Goal: Transaction & Acquisition: Purchase product/service

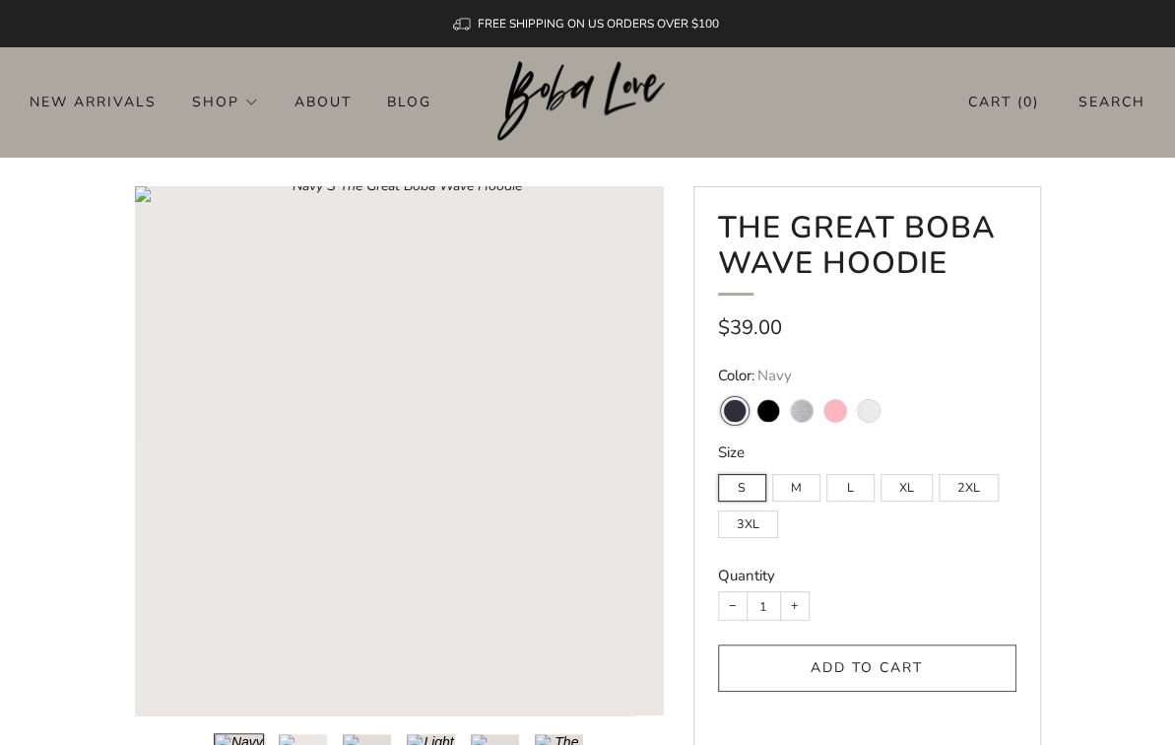
scroll to position [39, 0]
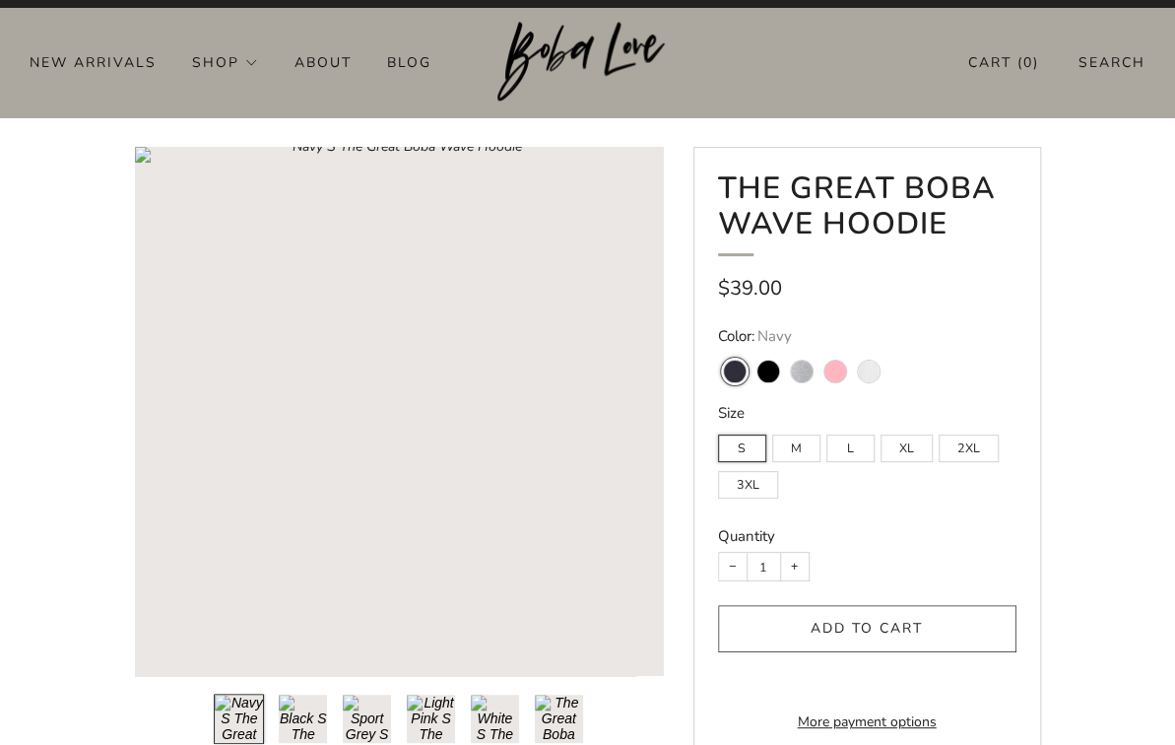
click at [771, 367] on variant-swatch "Black" at bounding box center [769, 372] width 22 height 22
click at [752, 349] on input "Black" at bounding box center [751, 348] width 1 height 1
radio input "true"
click at [817, 365] on span "Sport Grey" at bounding box center [801, 367] width 33 height 36
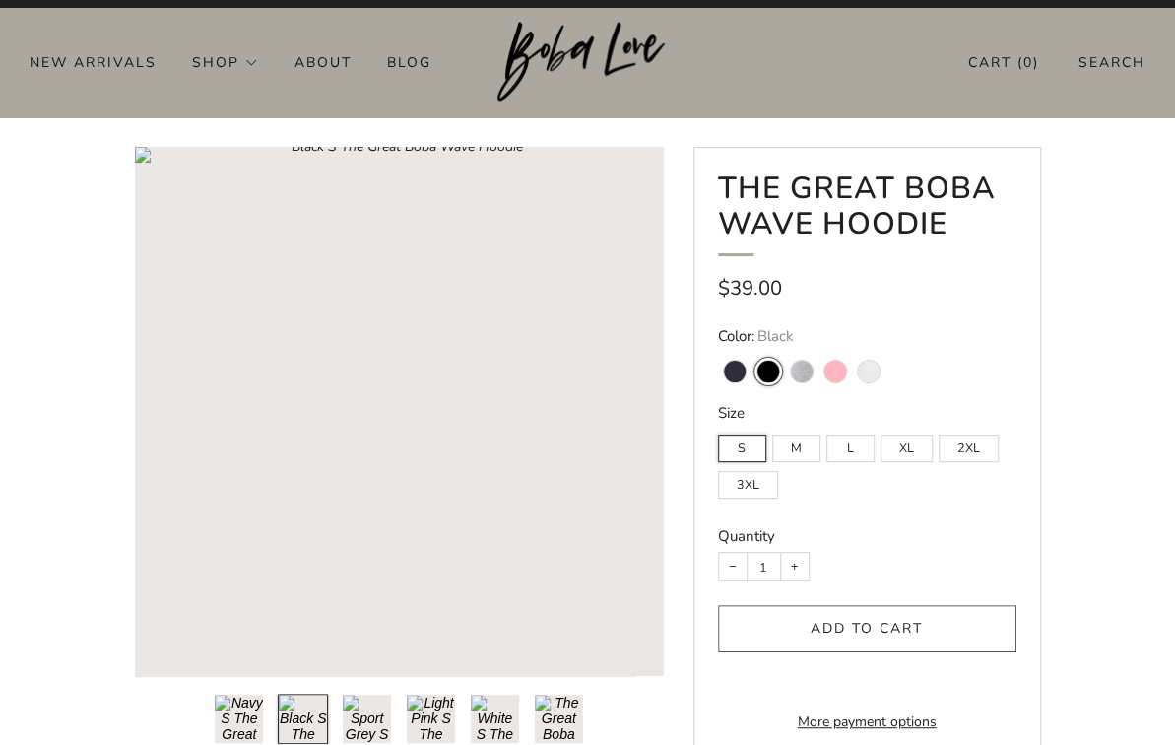
scroll to position [79, 0]
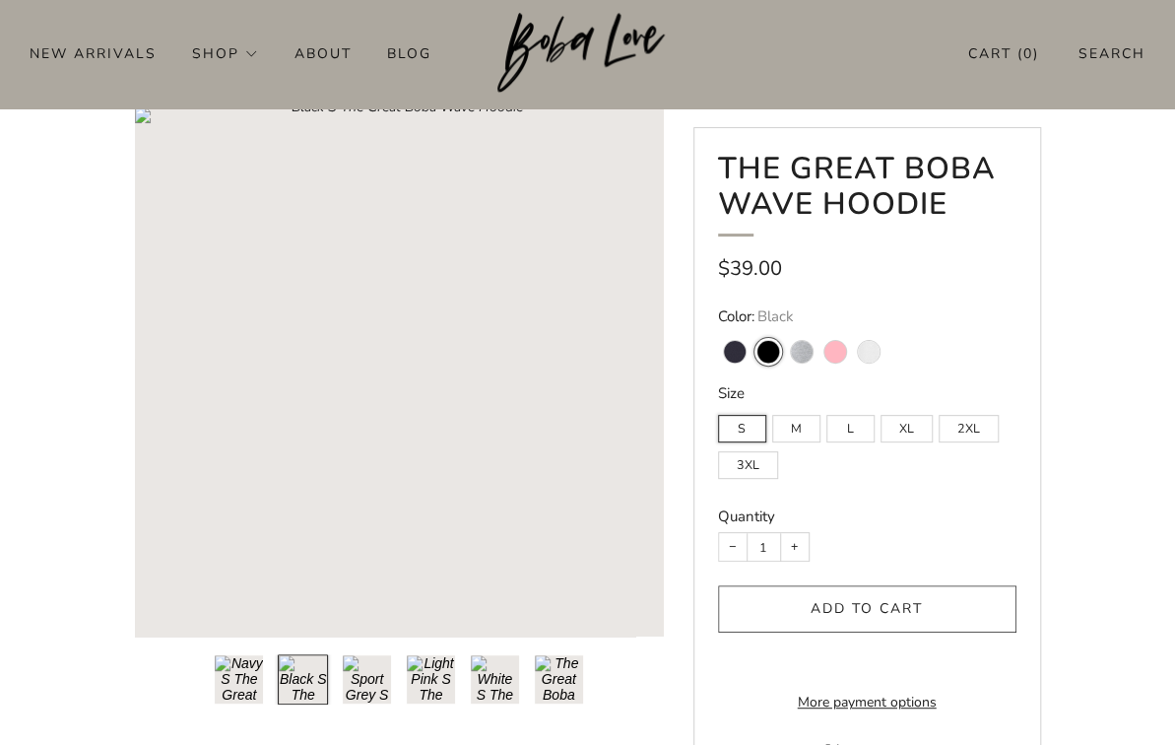
click at [564, 667] on button "Load image into Gallery viewer, 6\a" at bounding box center [559, 679] width 50 height 50
click at [495, 673] on button "Load image into Gallery viewer, 5\a" at bounding box center [495, 679] width 50 height 50
click at [443, 684] on button "Load image into Gallery viewer, 4\a" at bounding box center [431, 679] width 50 height 50
click at [352, 690] on button "Load image into Gallery viewer, 3\a" at bounding box center [367, 679] width 50 height 50
click at [430, 691] on button "Load image into Gallery viewer, 4\a" at bounding box center [431, 679] width 50 height 50
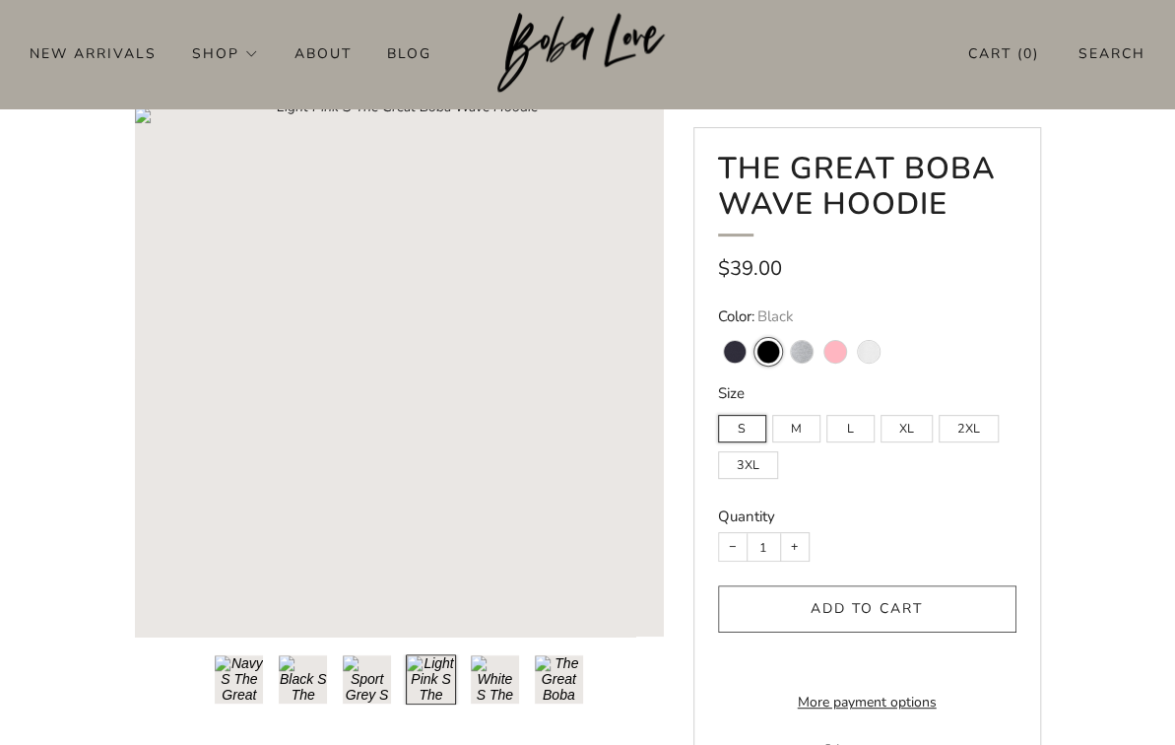
click at [465, 677] on ul at bounding box center [398, 679] width 369 height 50
click at [292, 668] on button "Load image into Gallery viewer, 2\a" at bounding box center [303, 679] width 50 height 50
click at [408, 377] on rect "Loading image: Black S The Great Boba Wave Hoodie" at bounding box center [399, 371] width 529 height 529
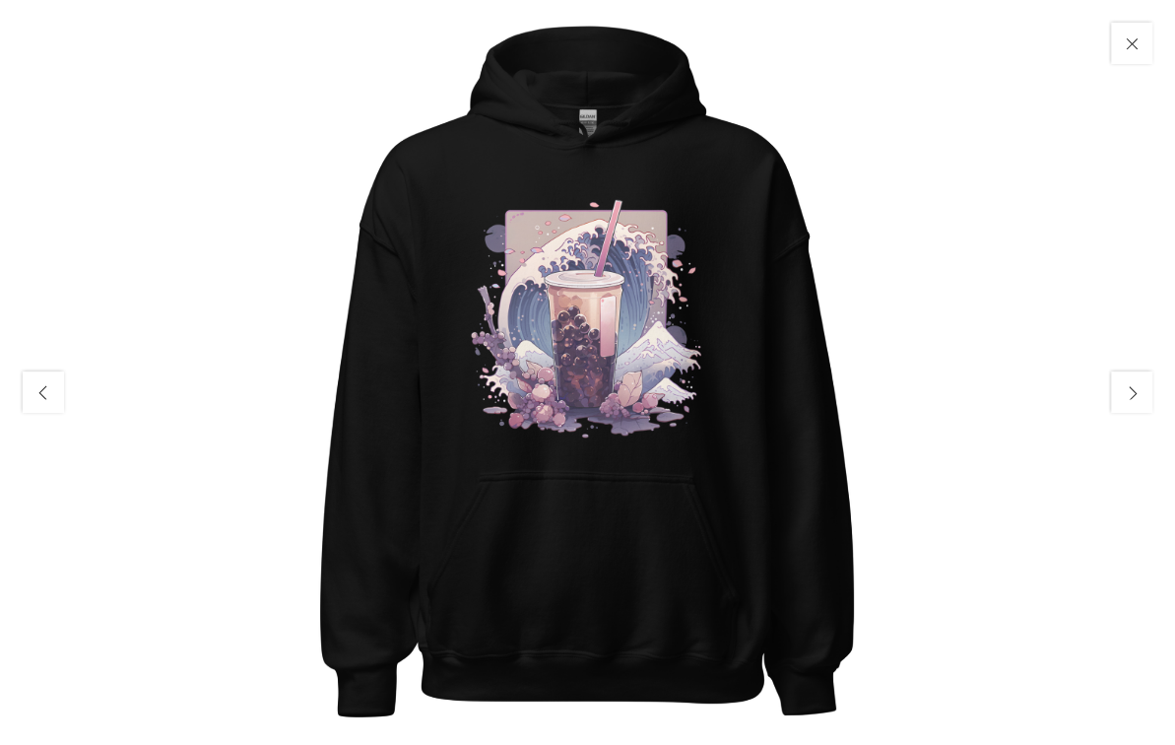
click at [567, 358] on img at bounding box center [588, 372] width 745 height 745
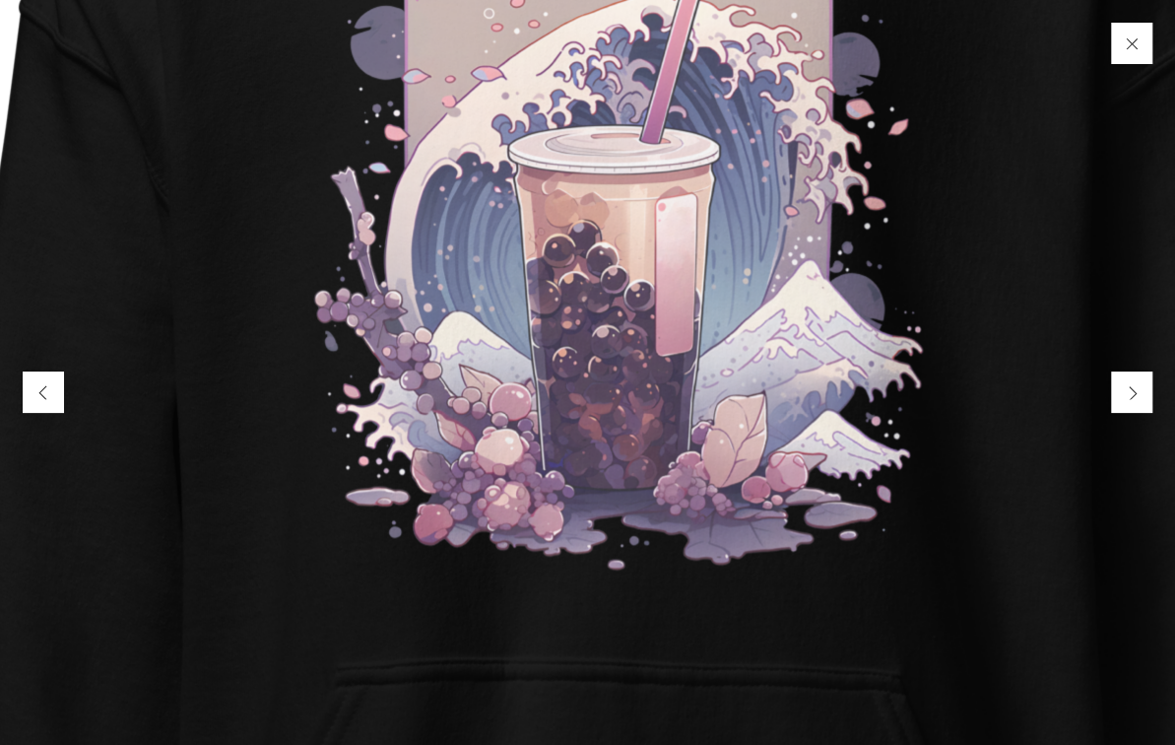
click at [567, 358] on img at bounding box center [623, 397] width 1971 height 1971
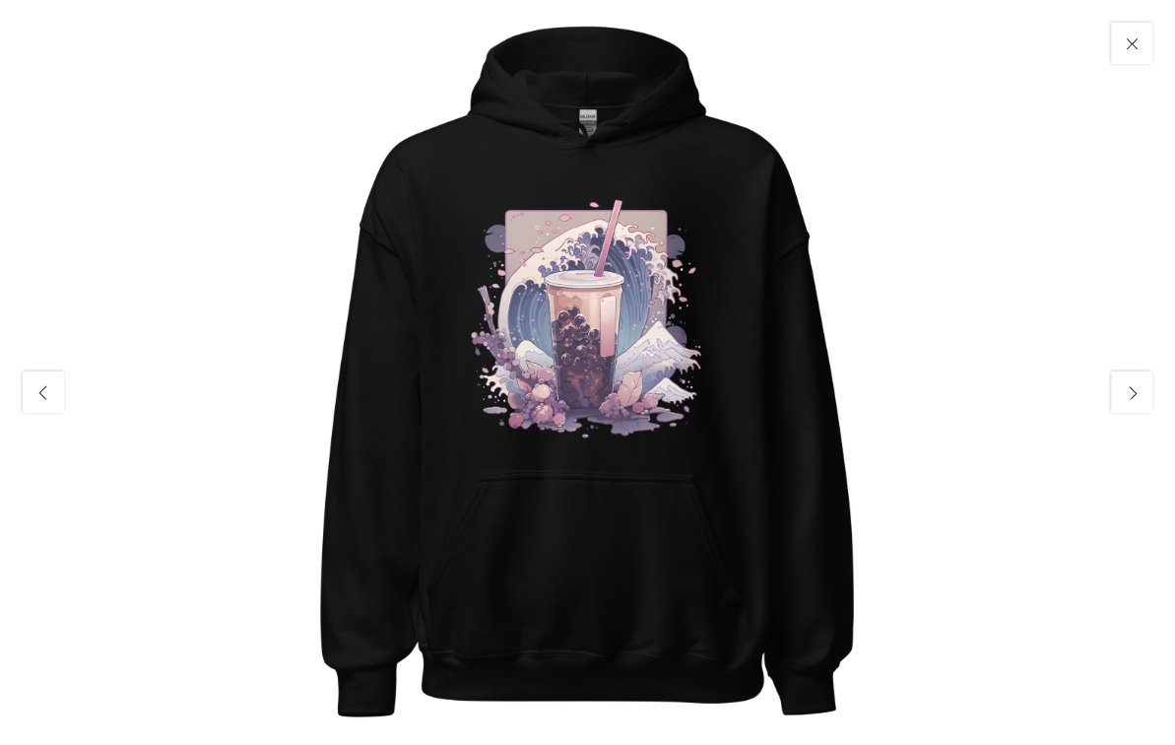
click at [1137, 38] on button "Close" at bounding box center [1131, 43] width 47 height 47
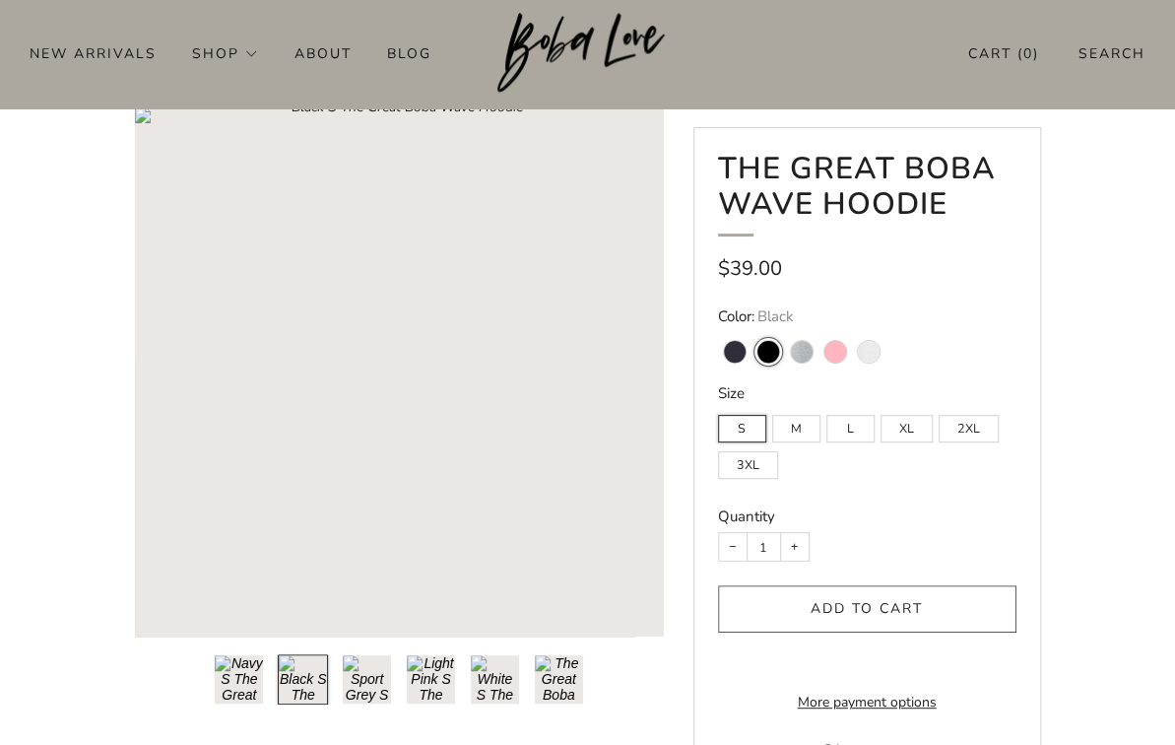
click at [729, 353] on variant-swatch "Navy" at bounding box center [735, 352] width 22 height 22
click at [718, 329] on input "Navy" at bounding box center [717, 328] width 1 height 1
radio input "true"
click at [791, 354] on variant-swatch "Sport Grey" at bounding box center [802, 352] width 22 height 22
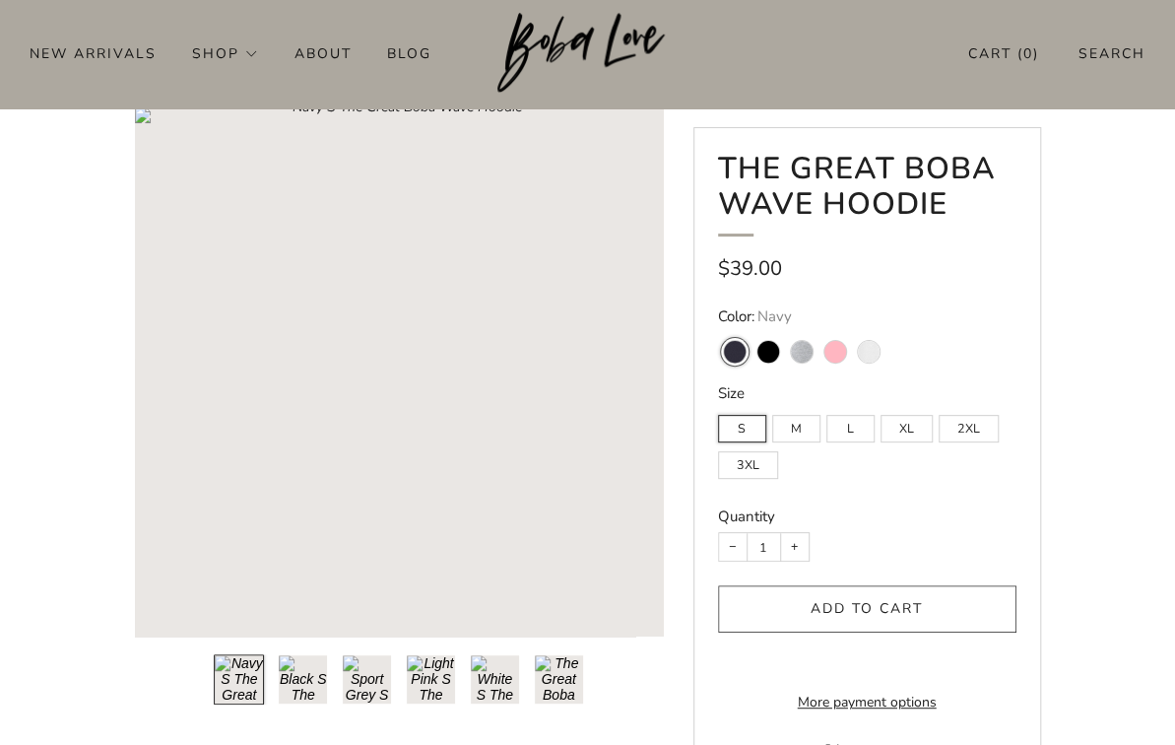
click at [785, 329] on input "Sport Grey" at bounding box center [784, 328] width 1 height 1
radio input "true"
drag, startPoint x: 889, startPoint y: 352, endPoint x: 859, endPoint y: 361, distance: 30.9
click at [859, 361] on fieldset "Color: Sport Grey Navy Black Sport Grey Light Pink White" at bounding box center [867, 335] width 299 height 59
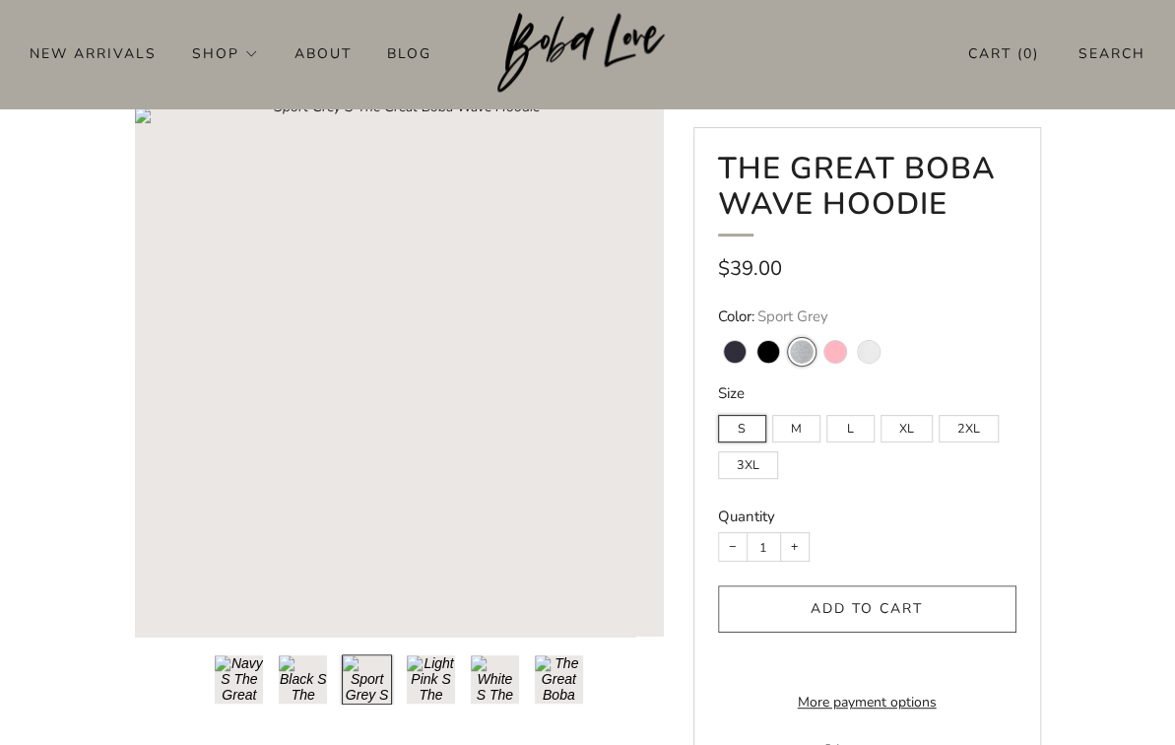
click at [758, 355] on variant-swatch "Black" at bounding box center [769, 352] width 22 height 22
click at [752, 329] on input "Black" at bounding box center [751, 328] width 1 height 1
radio input "true"
click at [884, 299] on div "The Great Boba Wave Hoodie Regular price $39.00 Color: Black Navy Black Sport G…" at bounding box center [868, 458] width 348 height 662
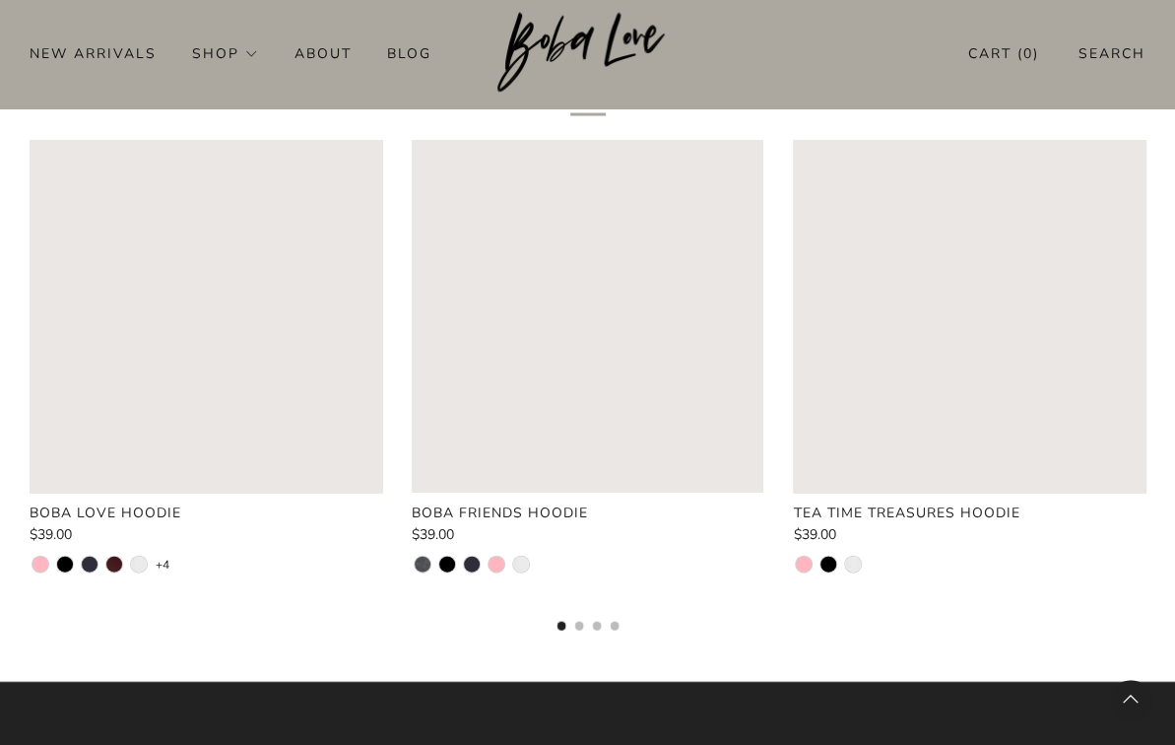
scroll to position [1852, 0]
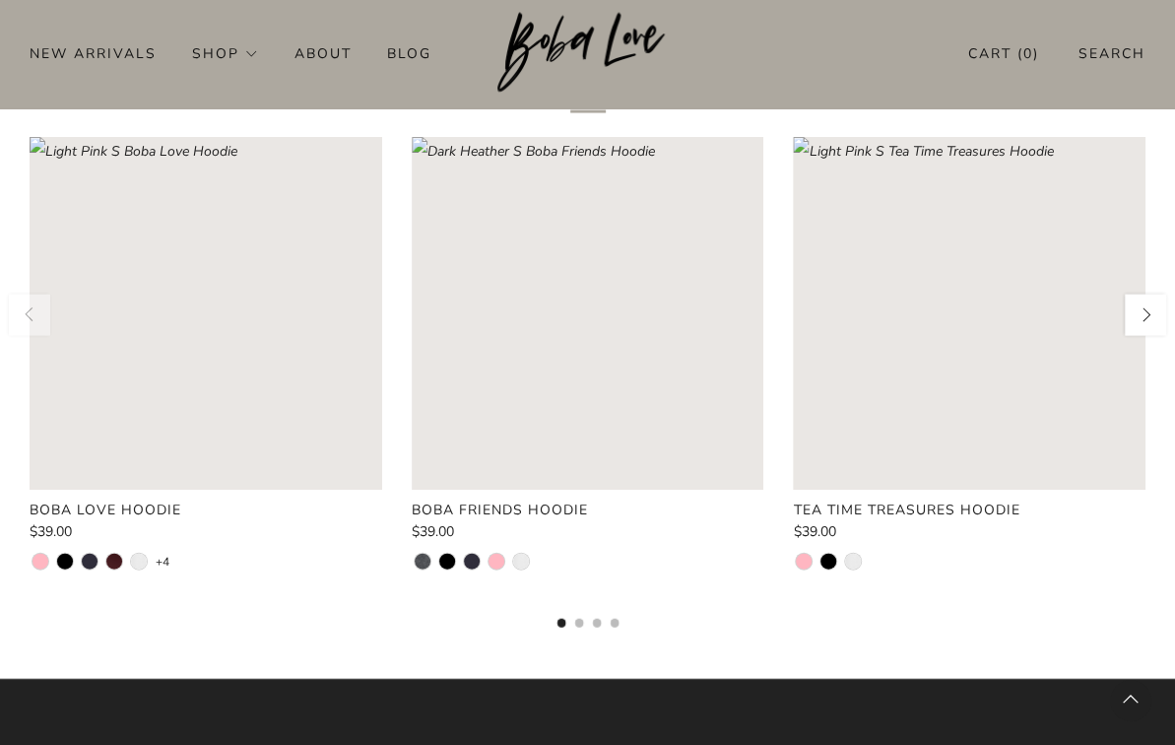
click at [1137, 316] on button "button" at bounding box center [1145, 315] width 47 height 47
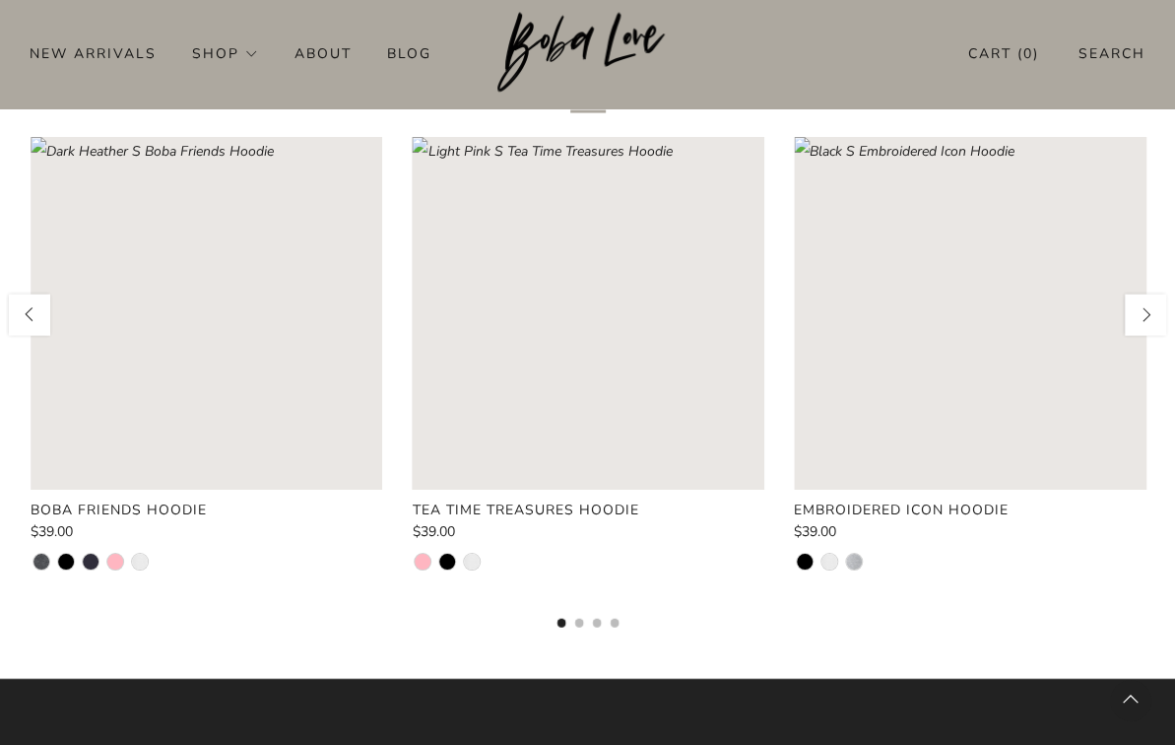
click at [1137, 316] on button "button" at bounding box center [1145, 315] width 47 height 47
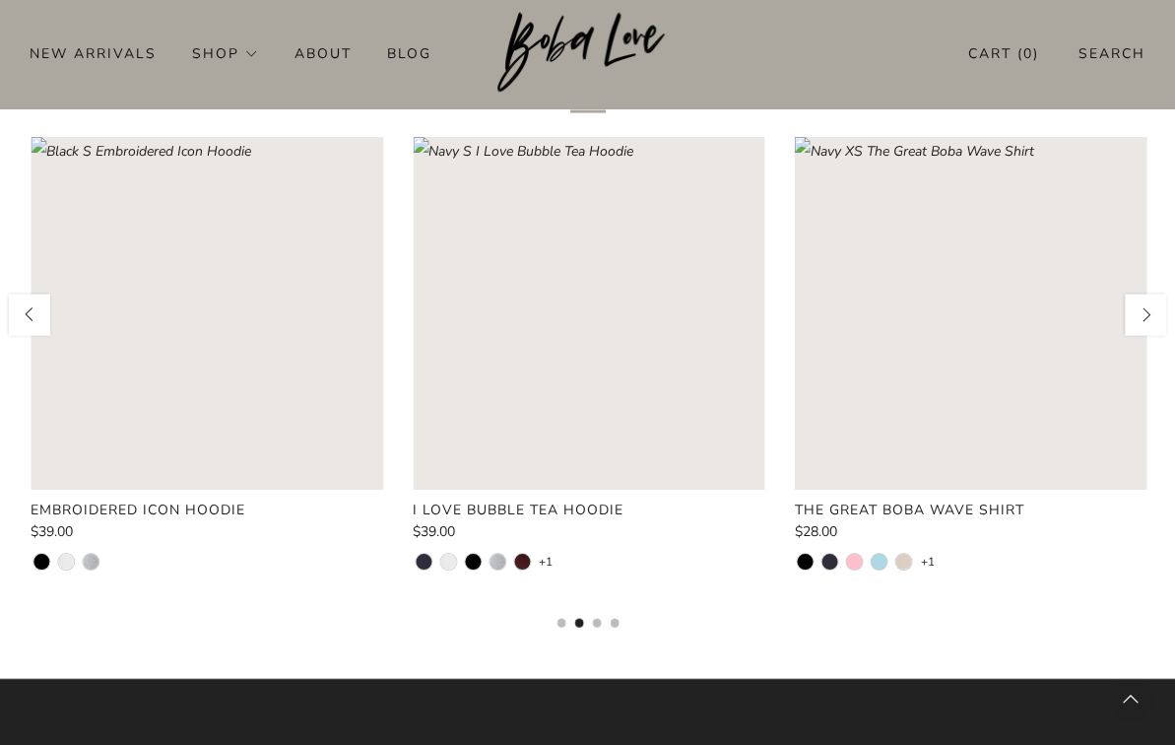
click at [1137, 316] on button "button" at bounding box center [1145, 315] width 47 height 47
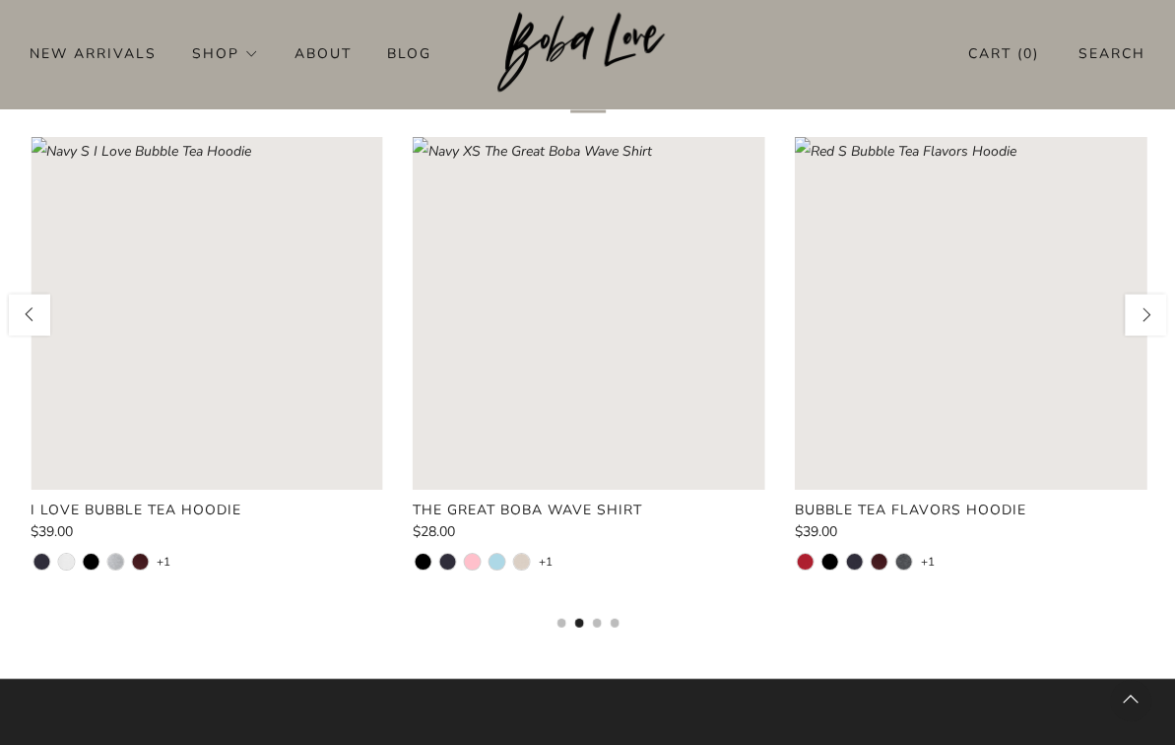
click at [1137, 316] on button "button" at bounding box center [1145, 315] width 47 height 47
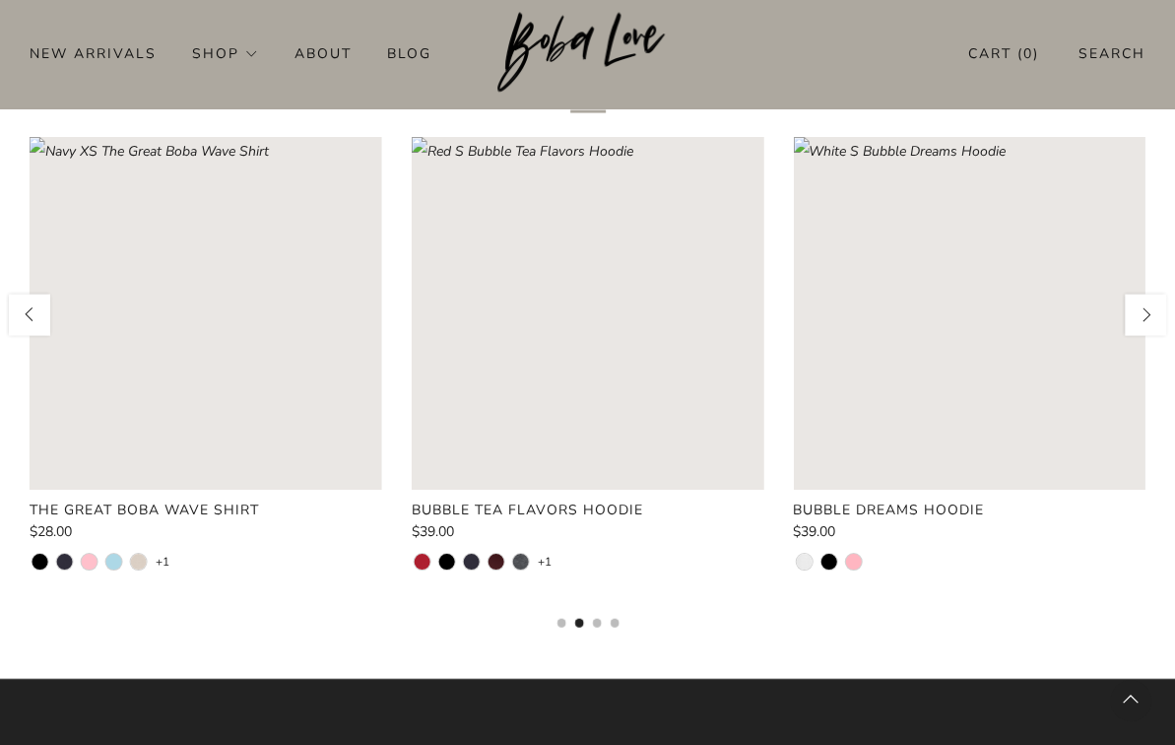
click at [1137, 316] on button "button" at bounding box center [1145, 315] width 47 height 47
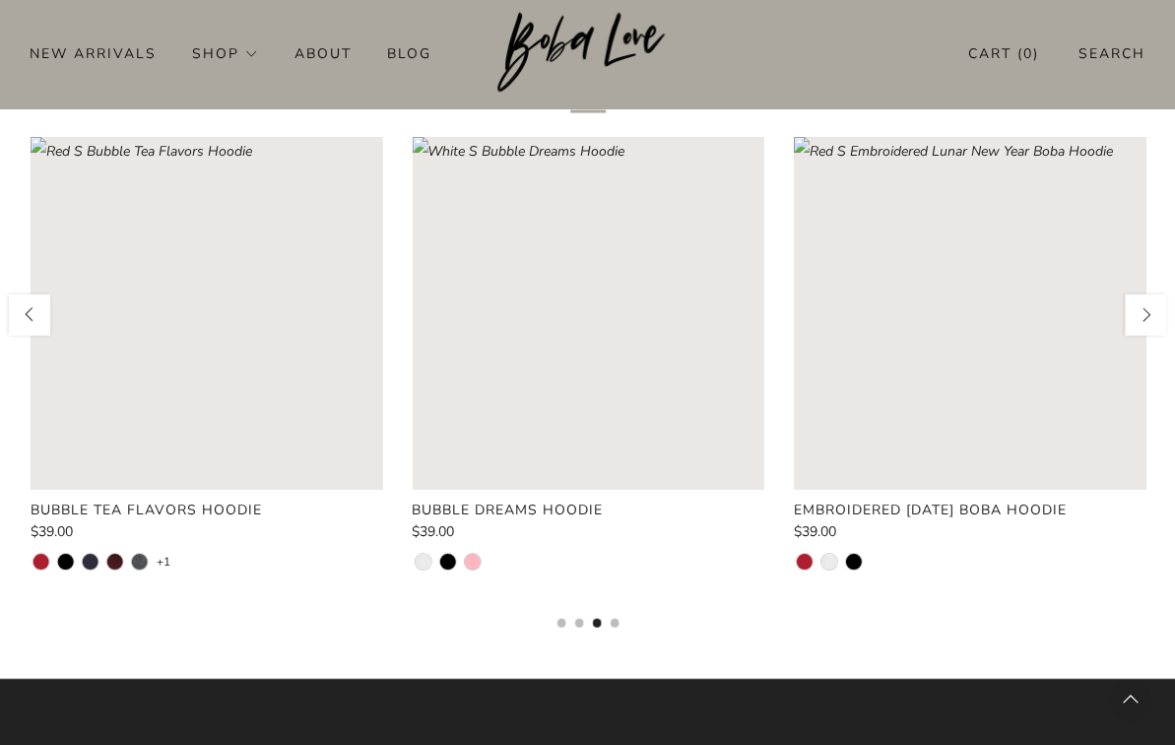
click at [1137, 316] on button "button" at bounding box center [1145, 315] width 47 height 47
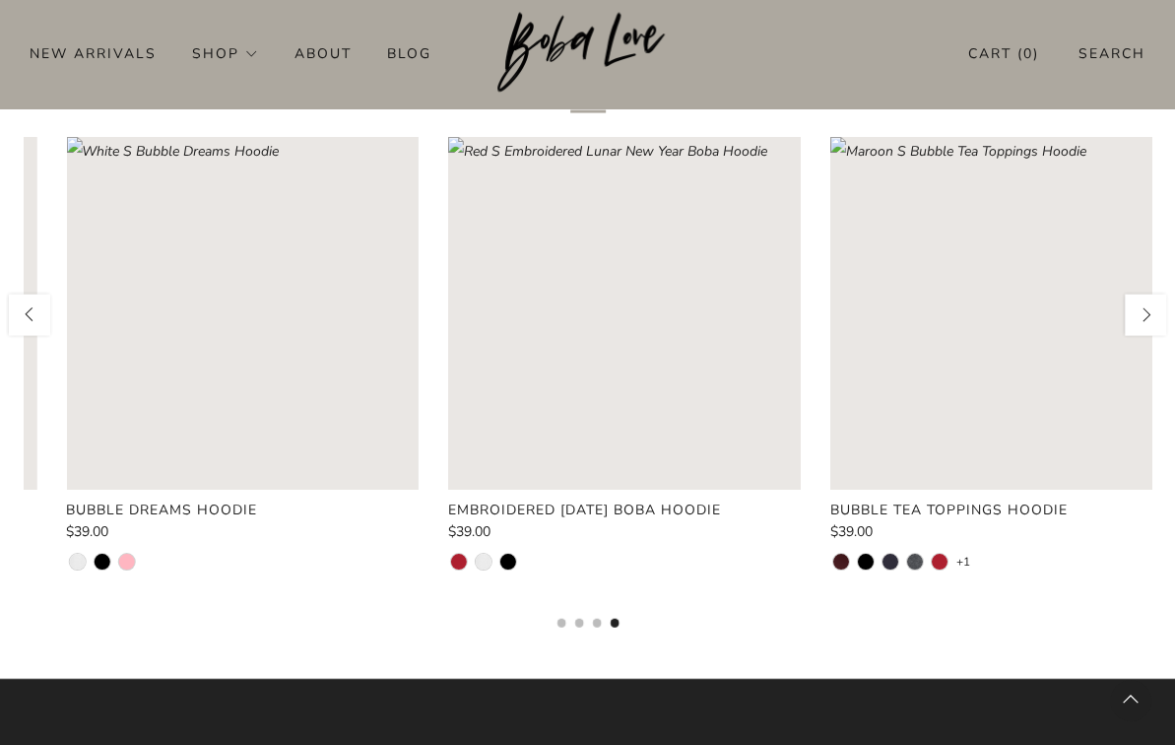
scroll to position [0, 2672]
